Goal: Transaction & Acquisition: Purchase product/service

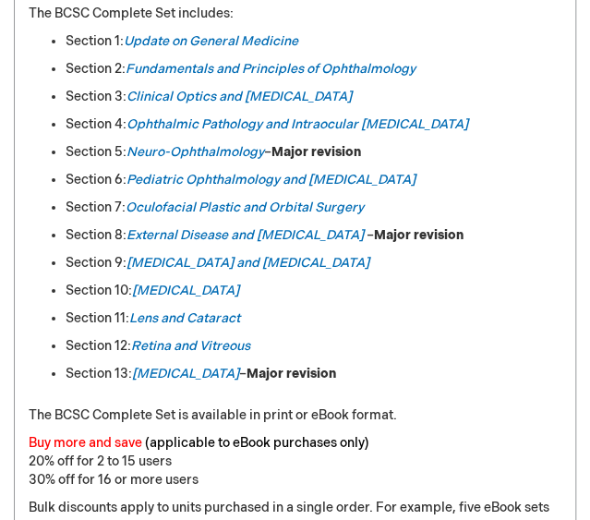
scroll to position [1588, 0]
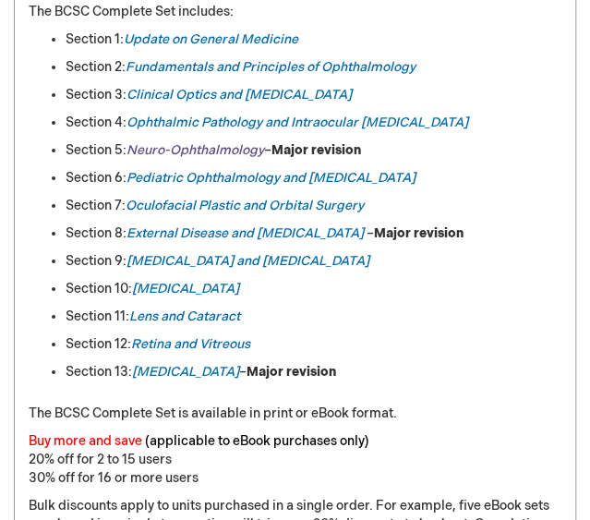
click at [220, 149] on em "Neuro-Ophthalmology" at bounding box center [195, 150] width 138 height 16
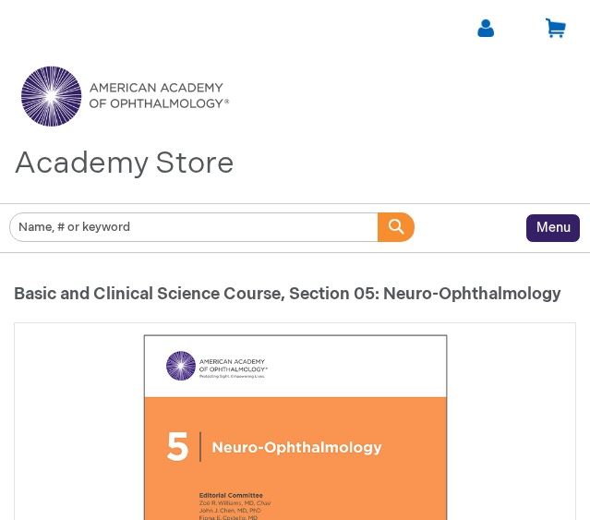
type input "0"
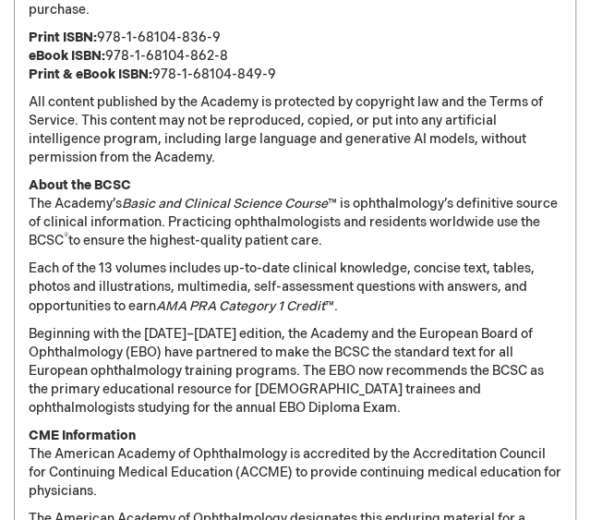
scroll to position [2310, 0]
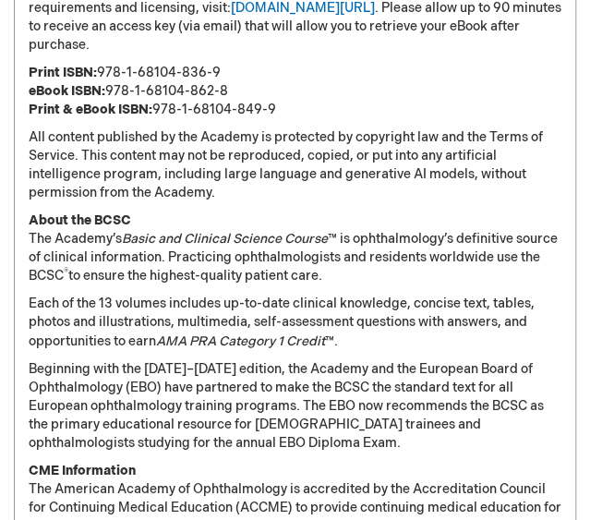
click at [231, 178] on p "All content published by the Academy is protected by copyright law and the Term…" at bounding box center [295, 165] width 533 height 74
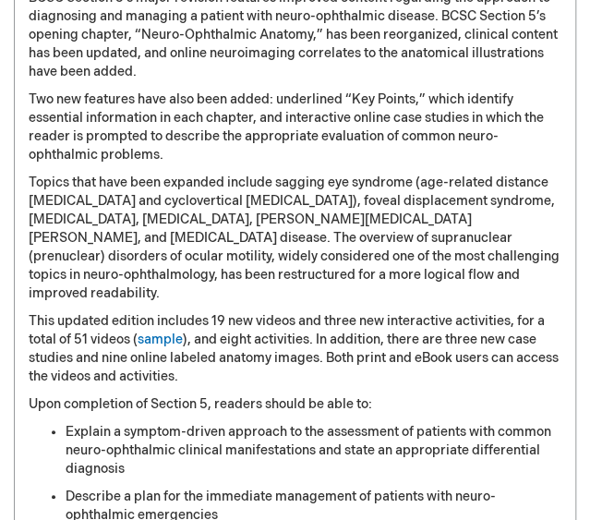
scroll to position [1628, 0]
